Goal: Task Accomplishment & Management: Use online tool/utility

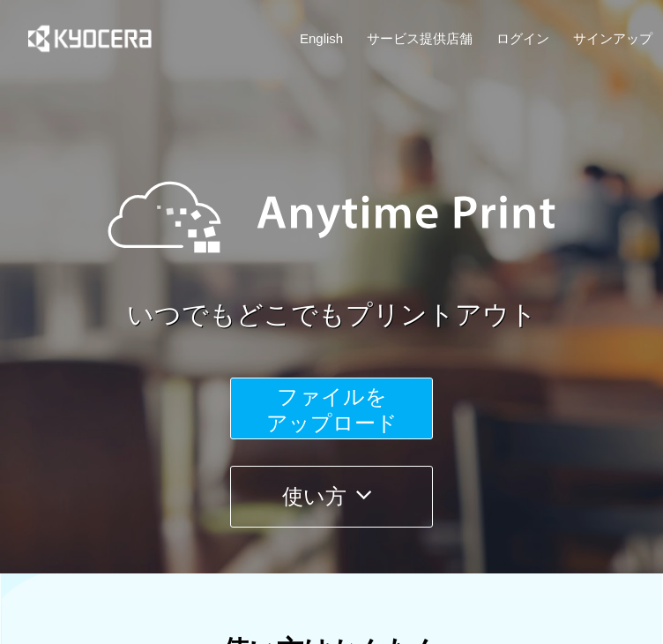
drag, startPoint x: 328, startPoint y: 415, endPoint x: 273, endPoint y: 392, distance: 59.7
click at [273, 392] on button "ファイルを ​​アップロード" at bounding box center [331, 409] width 203 height 62
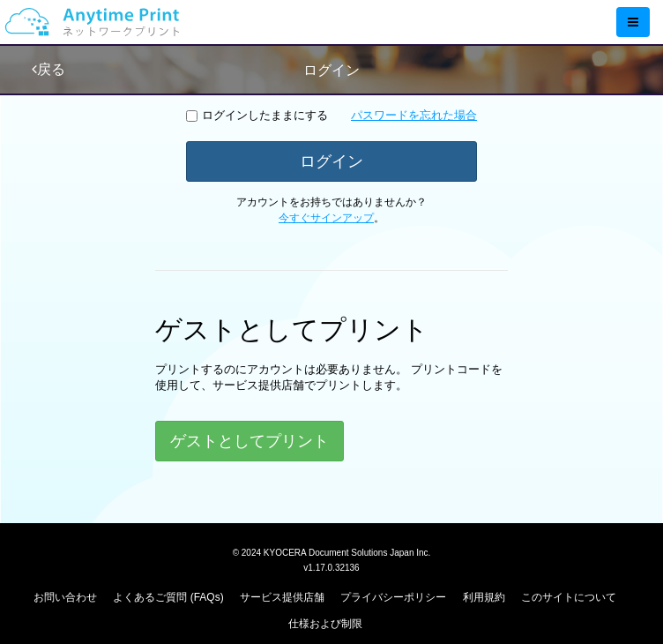
scroll to position [416, 0]
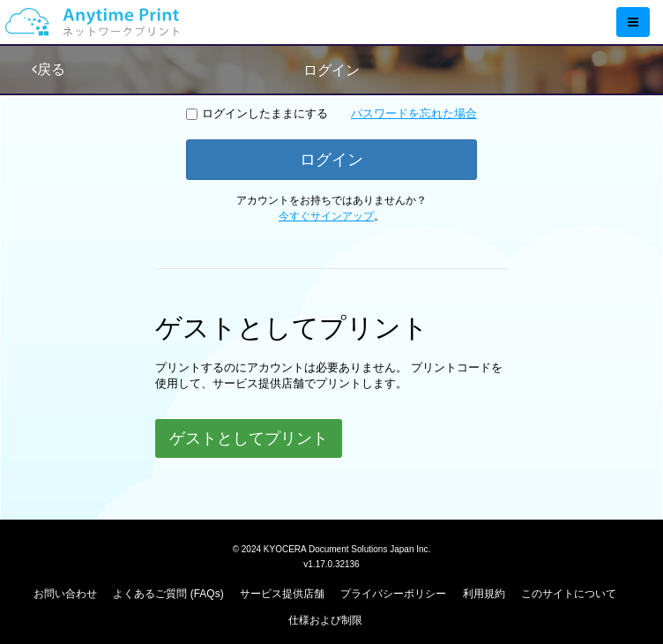
click at [288, 447] on button "ゲストとしてプリント" at bounding box center [248, 438] width 187 height 39
click at [213, 442] on button "ゲストとしてプリント" at bounding box center [248, 438] width 187 height 39
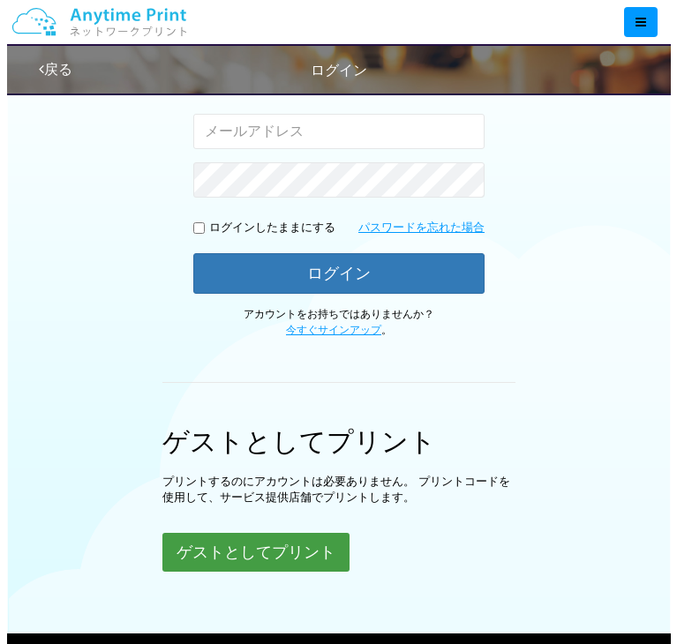
scroll to position [427, 0]
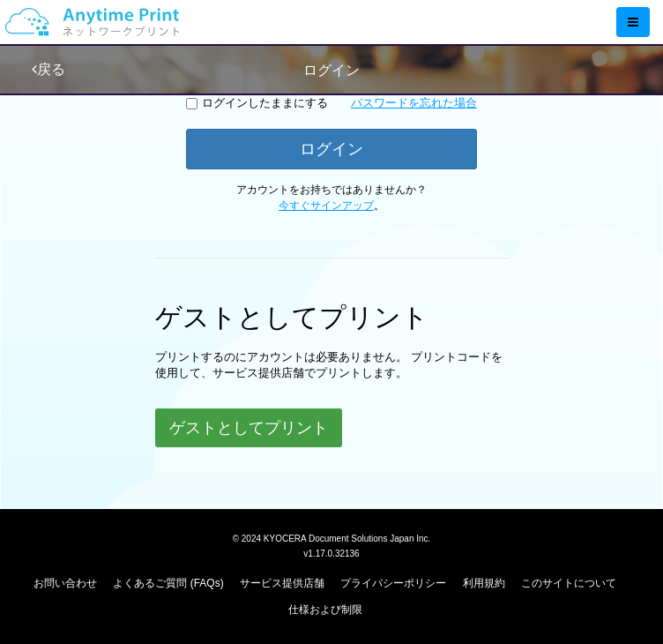
click at [315, 426] on button "ゲストとしてプリント" at bounding box center [248, 427] width 187 height 39
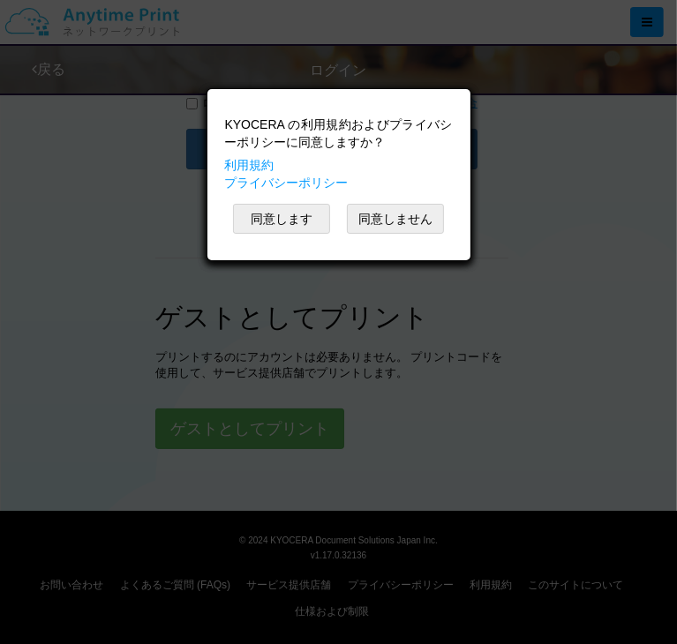
click at [284, 212] on body "KYOCERA の利用規約およびプライバシーポリシーに同意しますか？ 利用規約 プライバシーポリシー 同意します 同意しません KYOCERA の利用規約およ…" at bounding box center [338, 84] width 677 height 1023
click at [285, 219] on button "同意します" at bounding box center [281, 219] width 97 height 30
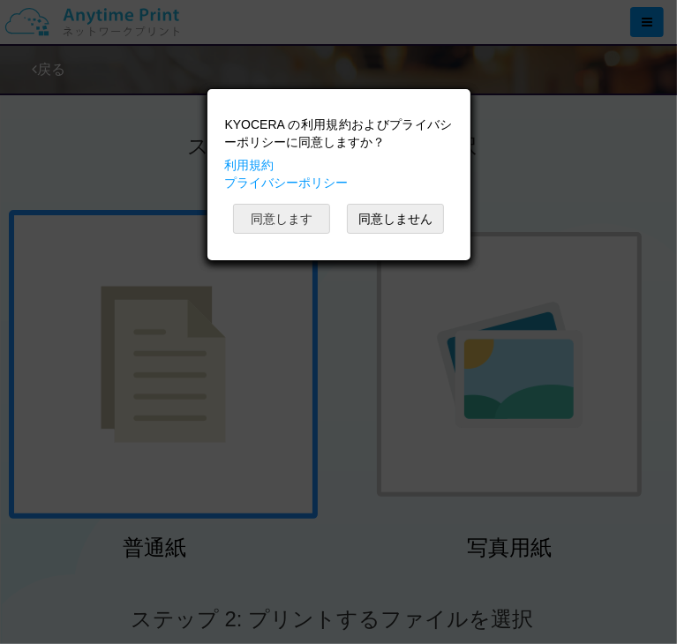
click at [285, 219] on button "同意します" at bounding box center [281, 219] width 97 height 30
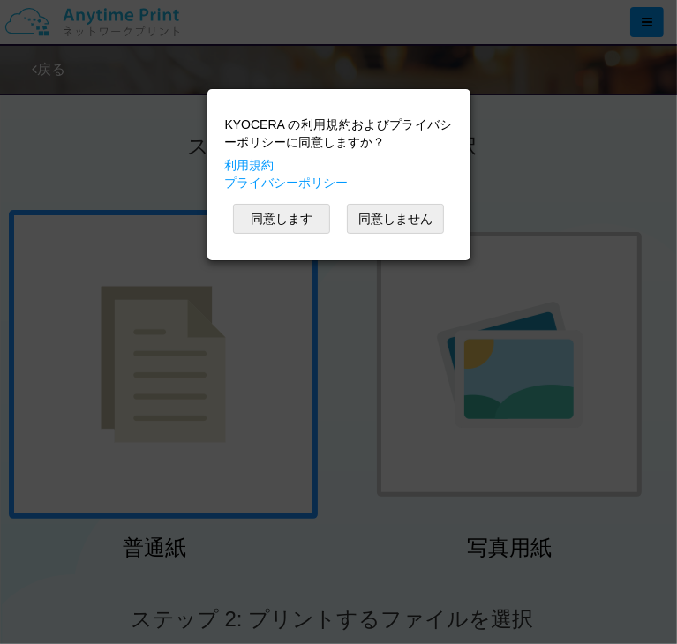
click at [285, 208] on div "KYOCERA の利用規約およびプライバシーポリシーに同意しますか？ 利用規約 プライバシーポリシー 同意します 同意しません" at bounding box center [338, 131] width 245 height 153
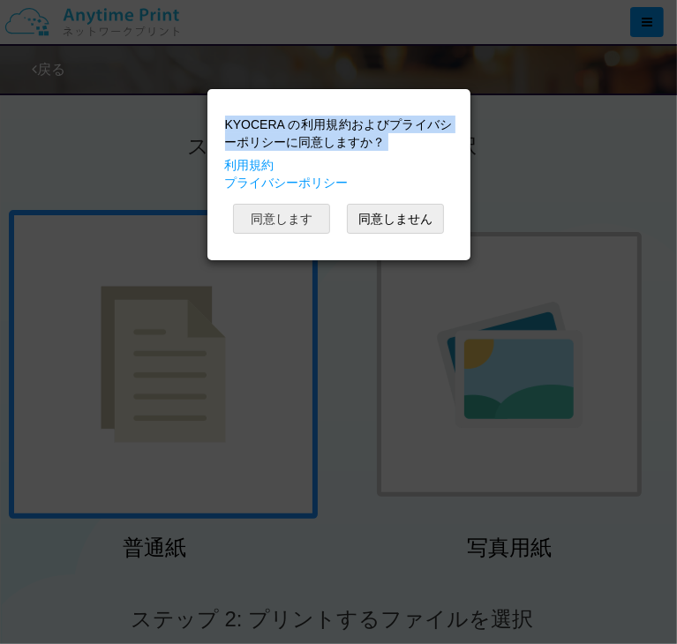
click at [285, 219] on button "同意します" at bounding box center [281, 219] width 97 height 30
click at [285, 219] on div "KYOCERA の利用規約およびプライバシーポリシーに同意しますか？ 利用規約 プライバシーポリシー 同意します 同意しません" at bounding box center [338, 174] width 245 height 153
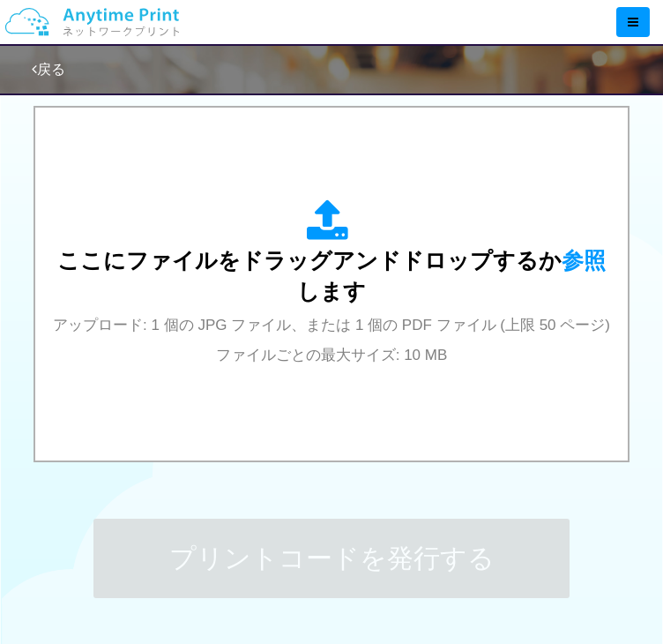
scroll to position [565, 0]
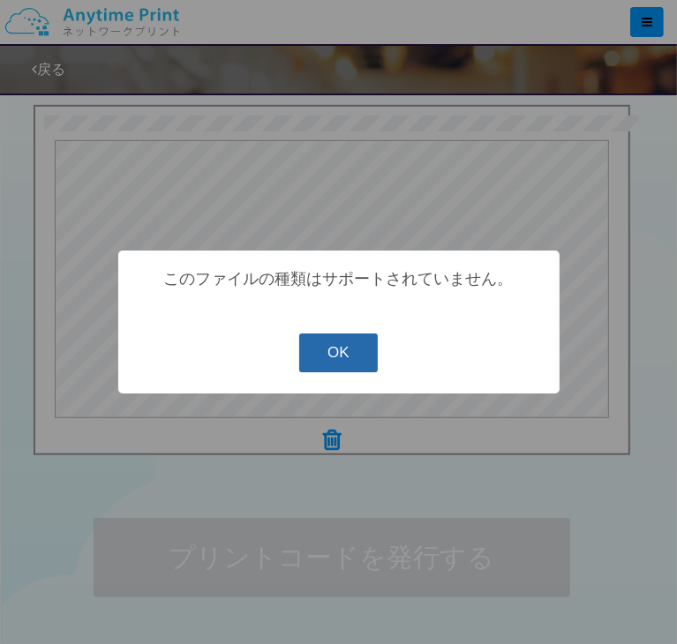
click at [339, 366] on button "OK" at bounding box center [338, 352] width 79 height 39
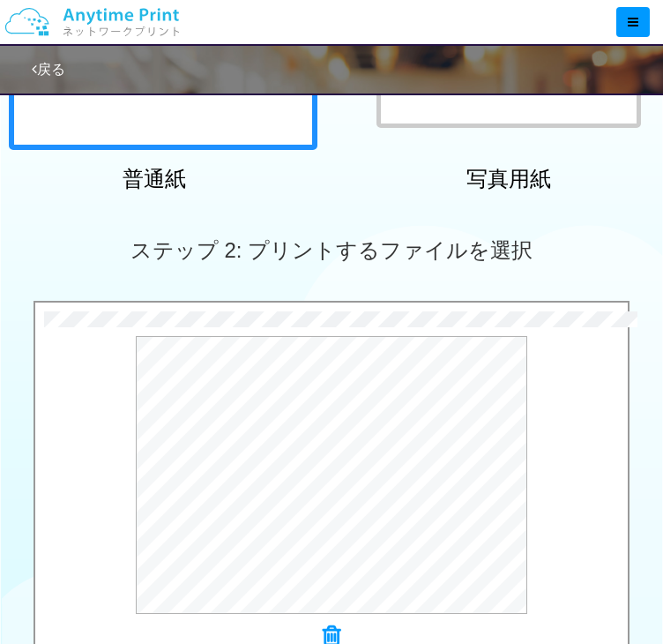
scroll to position [724, 0]
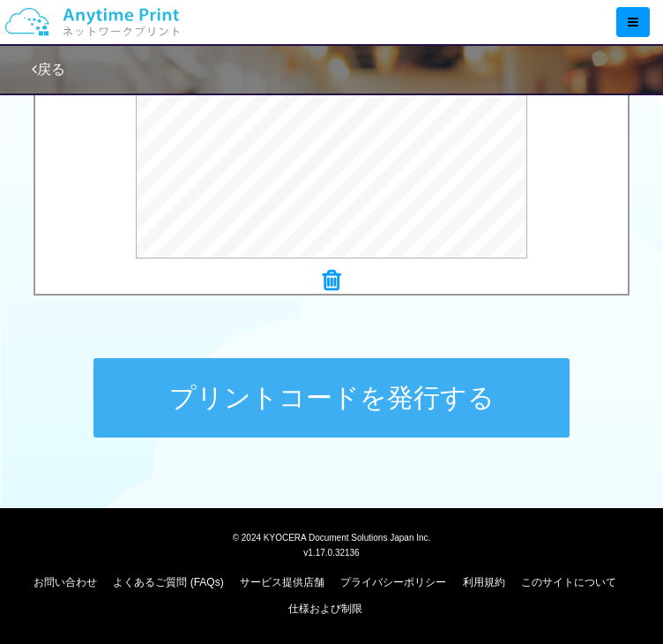
click at [414, 384] on button "プリントコードを発行する" at bounding box center [332, 397] width 476 height 79
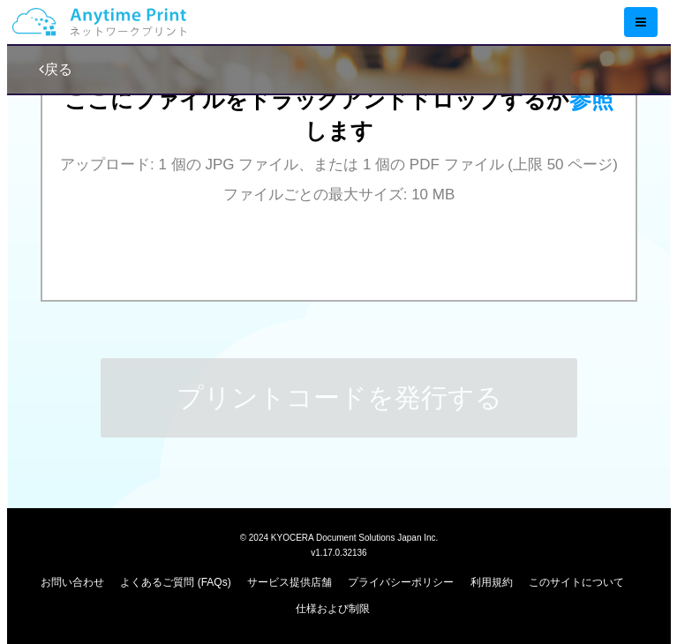
scroll to position [0, 0]
